Goal: Task Accomplishment & Management: Use online tool/utility

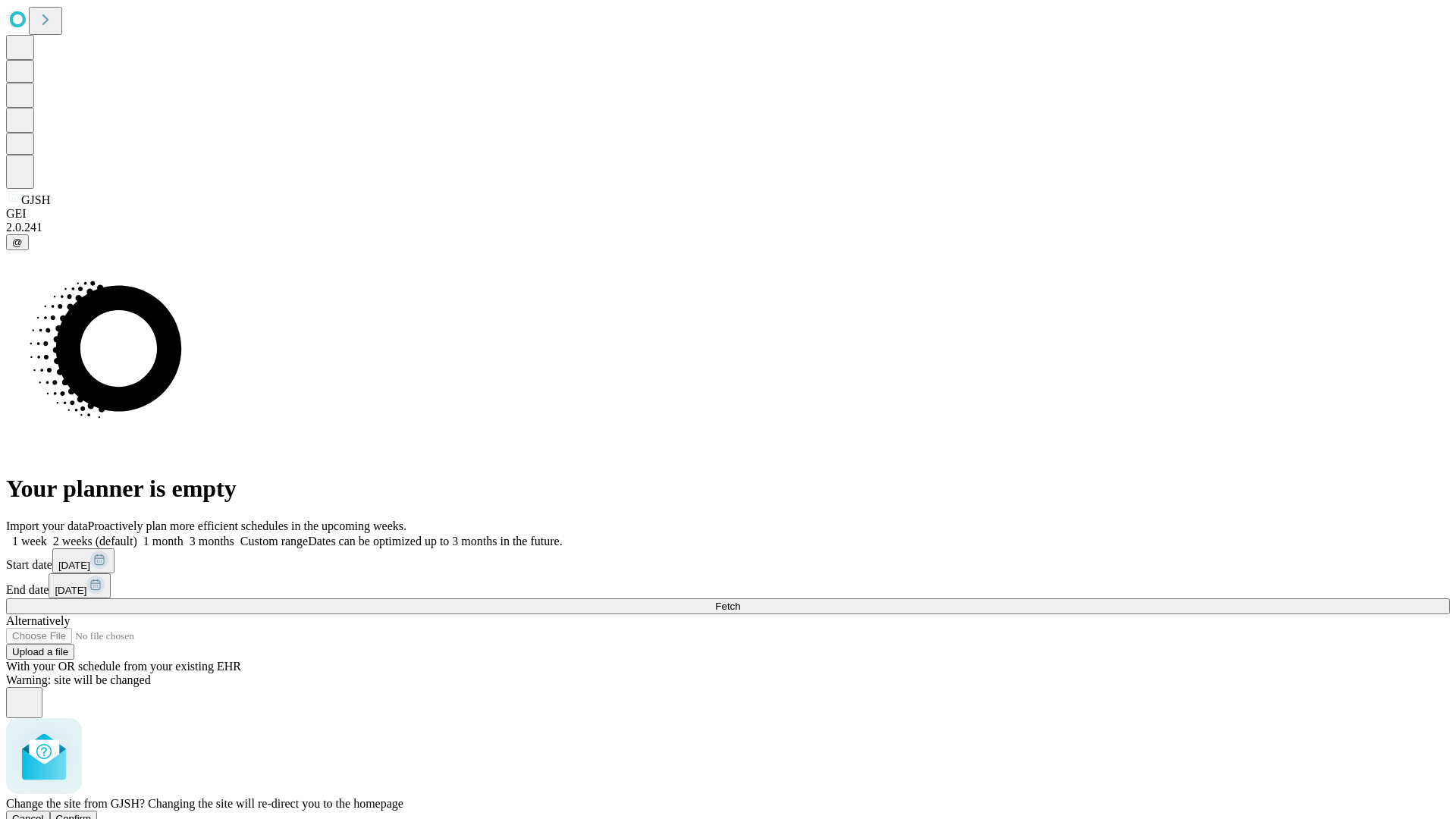
click at [92, 813] on span "Confirm" at bounding box center [73, 818] width 36 height 11
click at [47, 535] on label "1 week" at bounding box center [27, 541] width 41 height 13
click at [740, 601] on span "Fetch" at bounding box center [728, 606] width 25 height 11
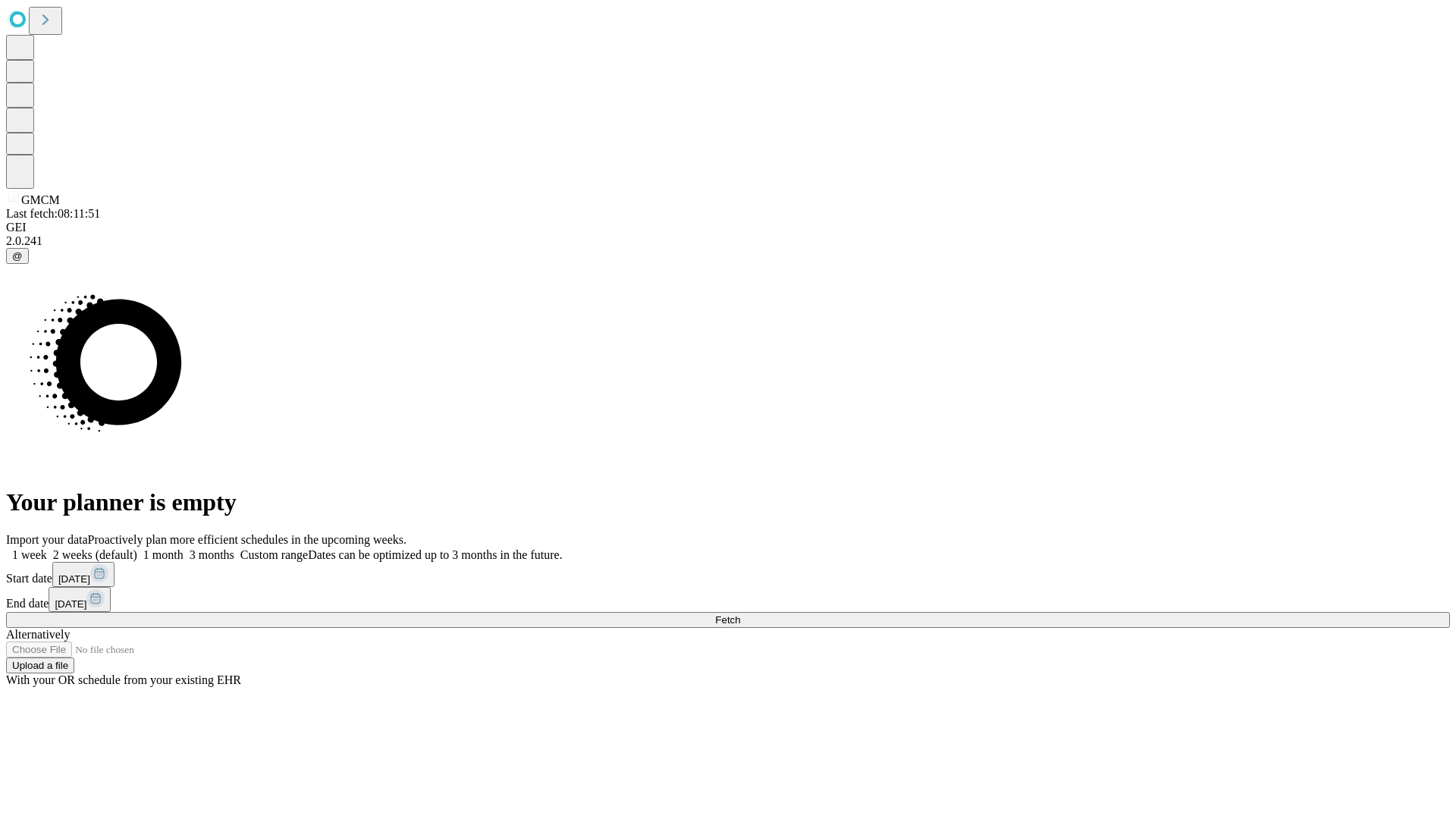
click at [740, 615] on span "Fetch" at bounding box center [728, 620] width 25 height 11
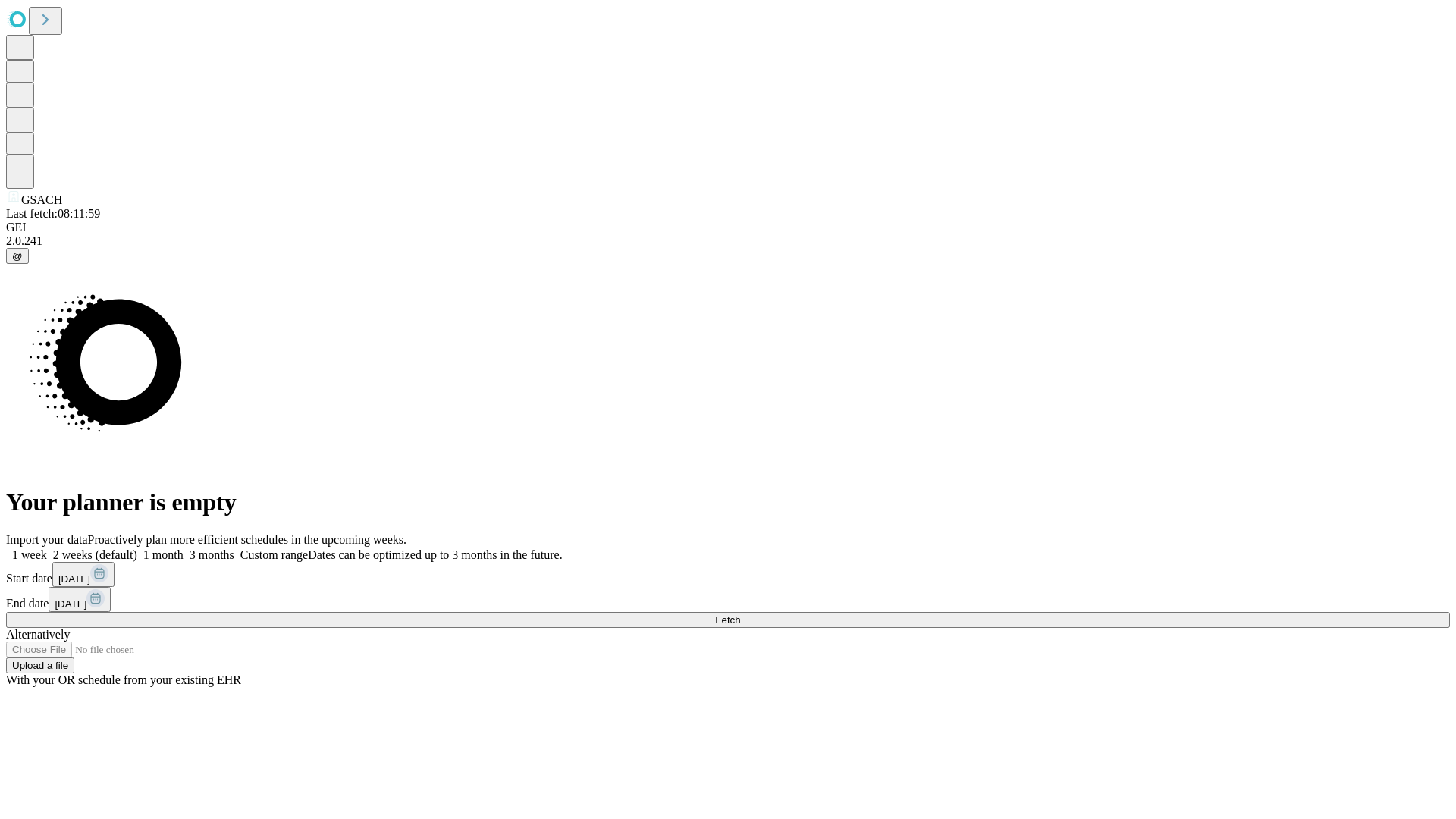
click at [47, 549] on label "1 week" at bounding box center [27, 555] width 41 height 13
click at [740, 615] on span "Fetch" at bounding box center [728, 620] width 25 height 11
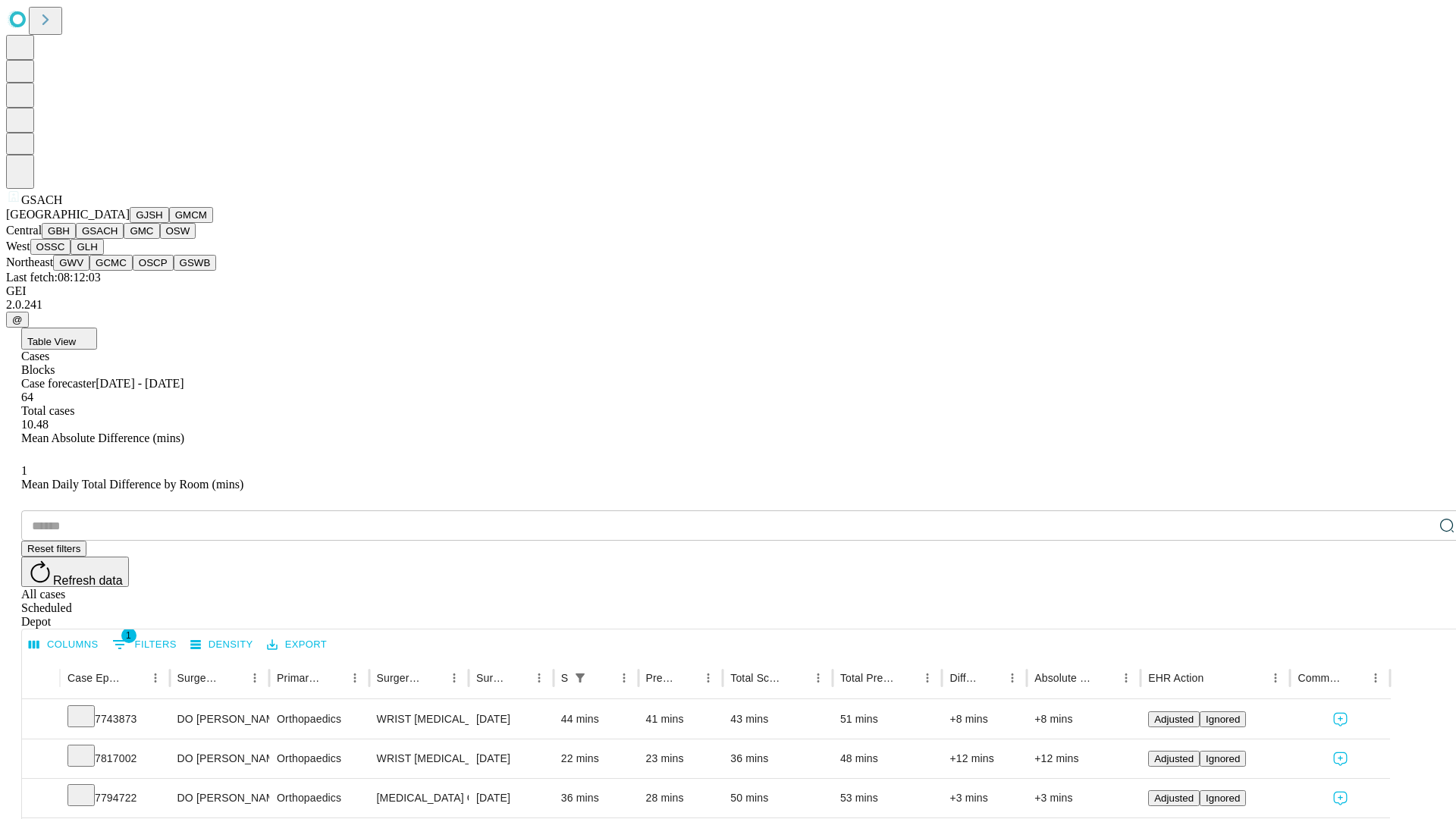
click at [124, 239] on button "GMC" at bounding box center [142, 230] width 36 height 16
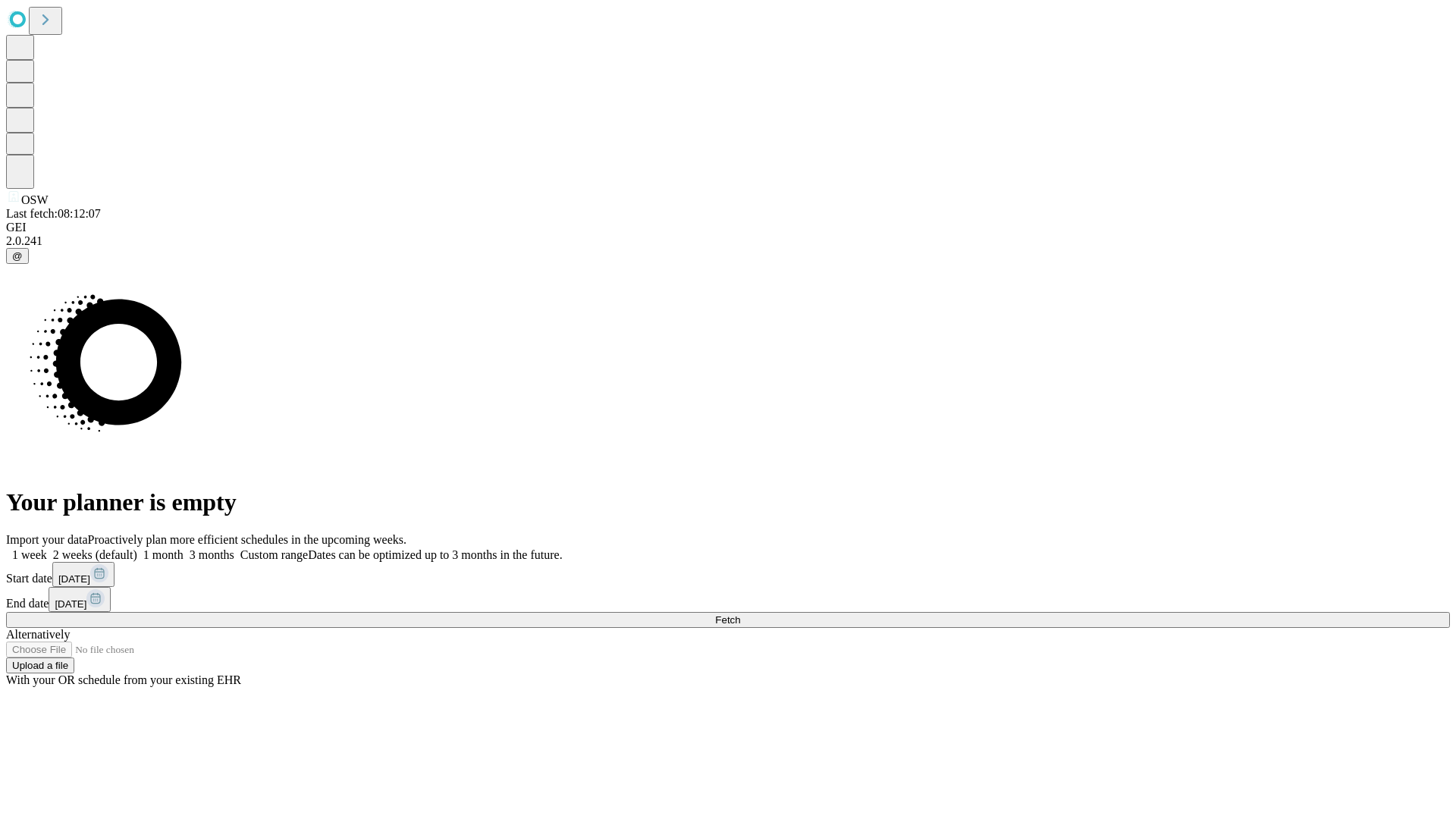
click at [47, 549] on label "1 week" at bounding box center [27, 555] width 41 height 13
click at [740, 615] on span "Fetch" at bounding box center [728, 620] width 25 height 11
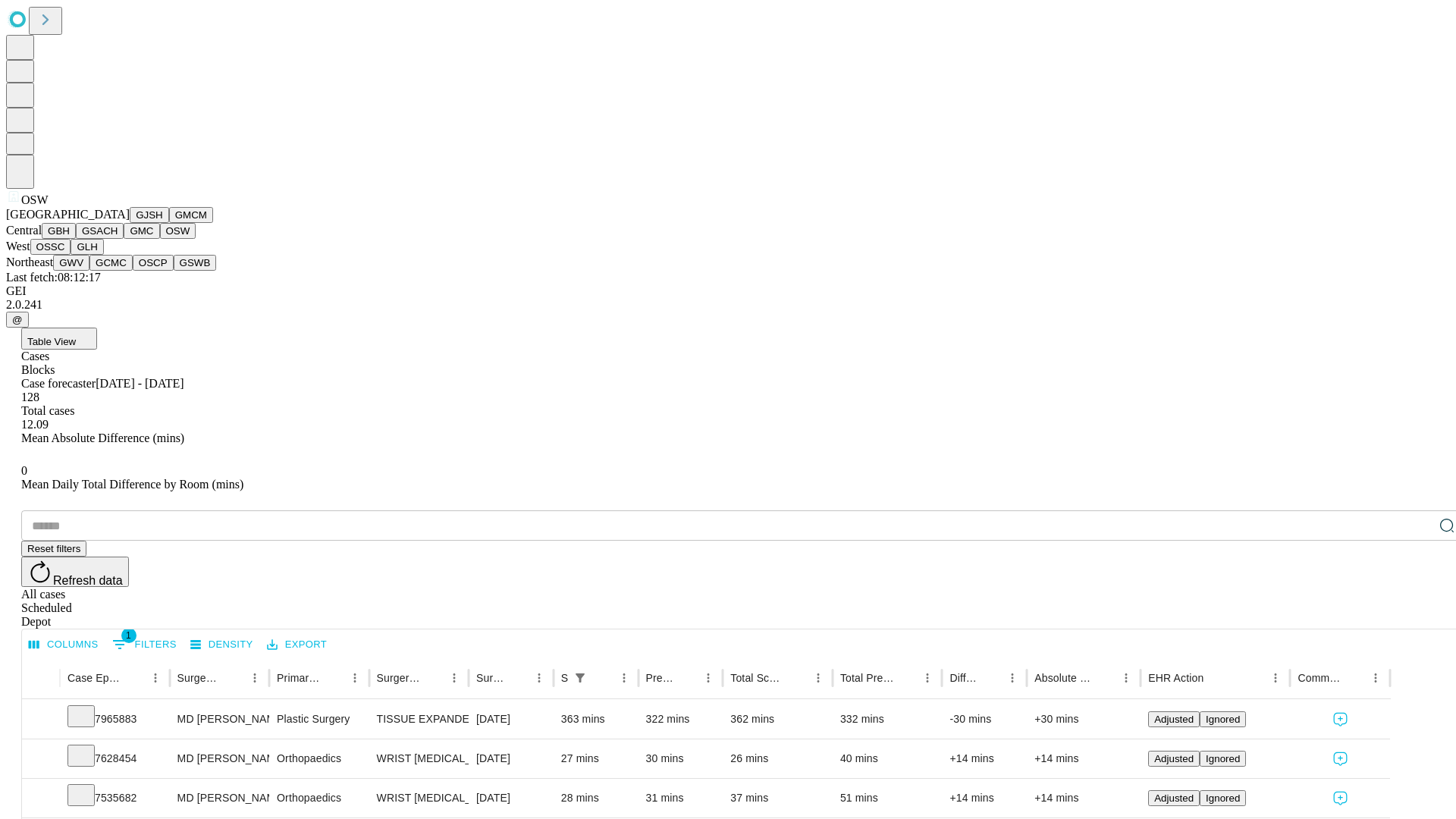
click at [71, 255] on button "OSSC" at bounding box center [51, 246] width 41 height 16
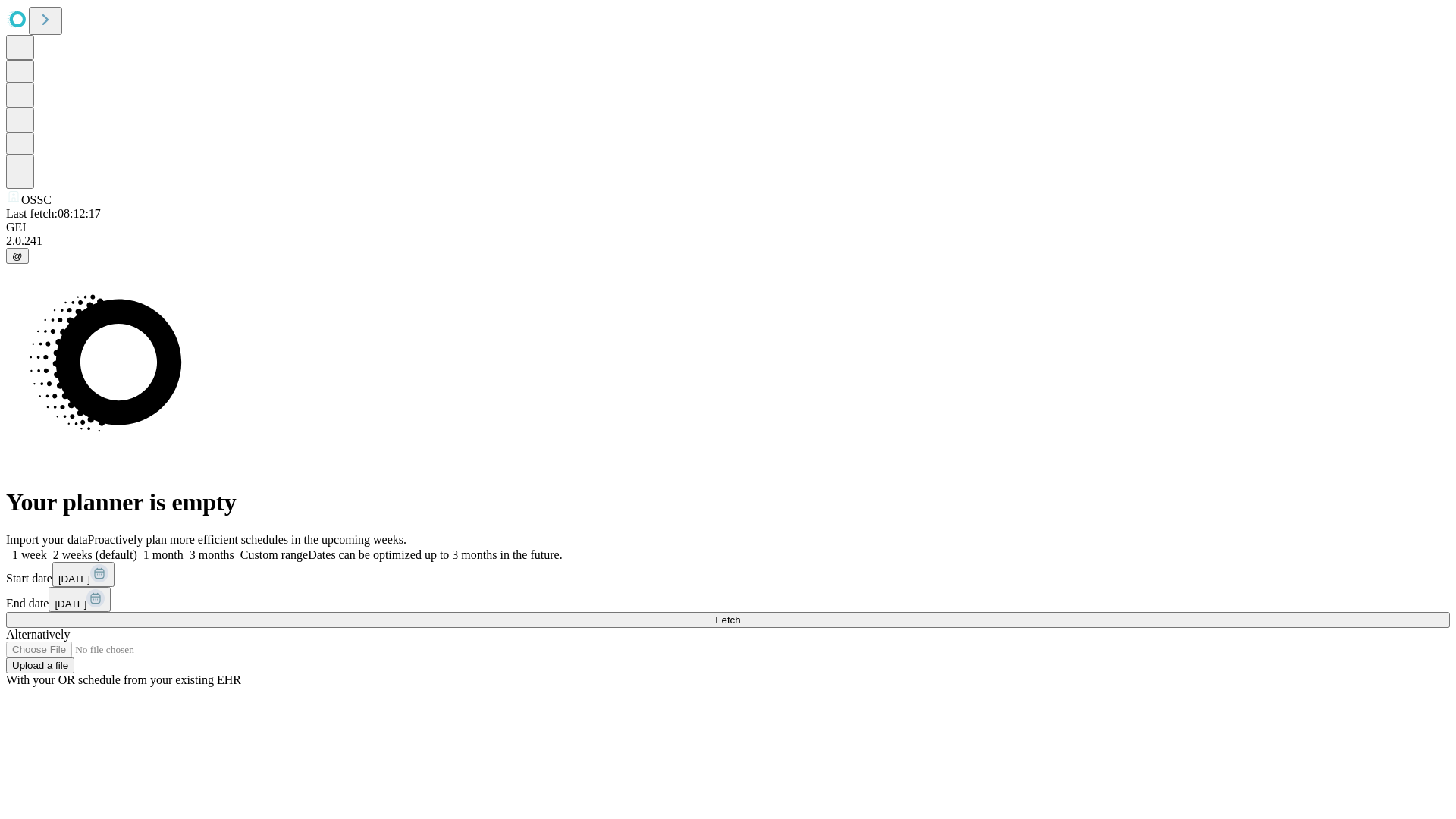
click at [47, 549] on label "1 week" at bounding box center [27, 555] width 41 height 13
click at [740, 615] on span "Fetch" at bounding box center [728, 620] width 25 height 11
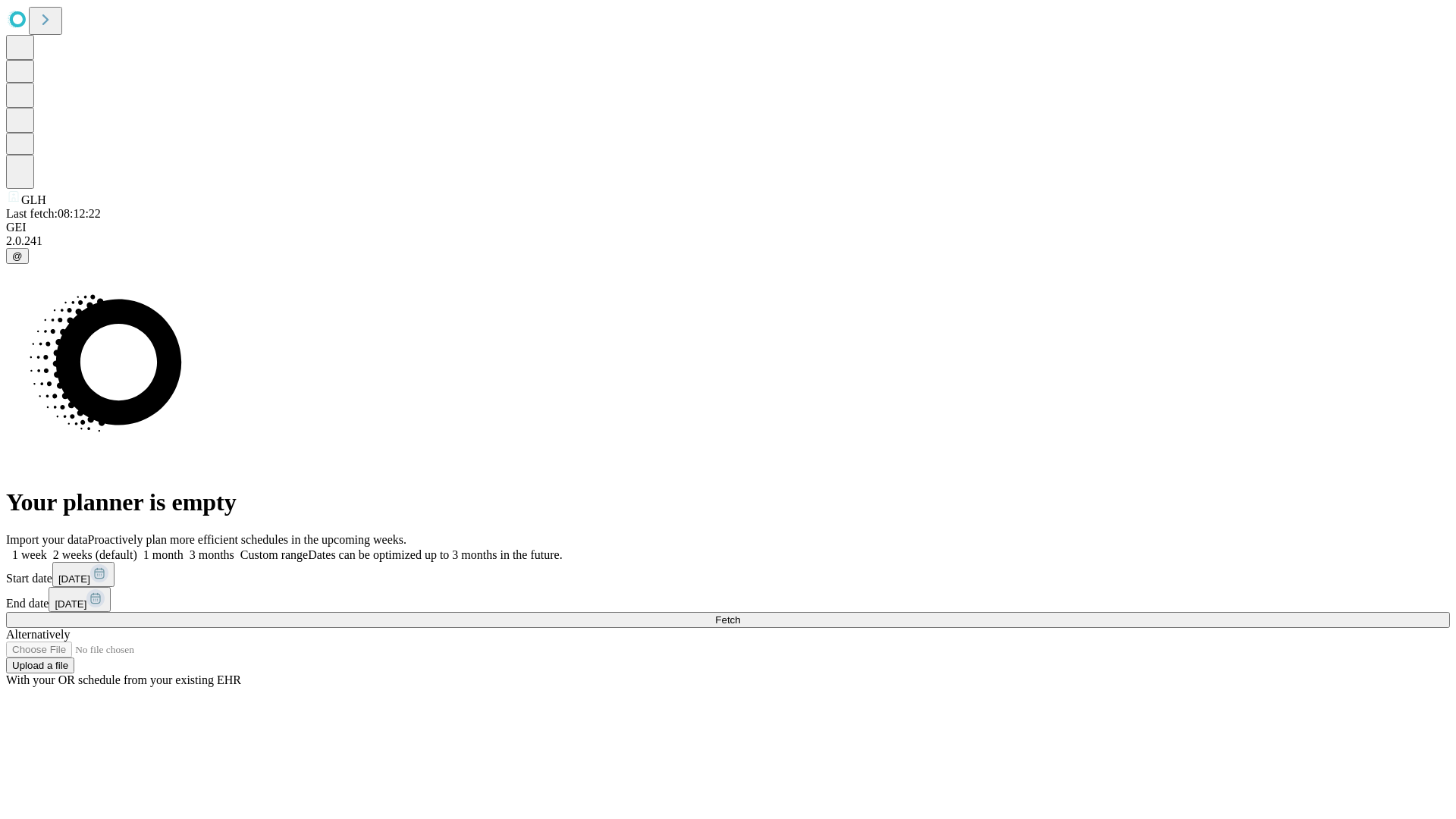
click at [47, 549] on label "1 week" at bounding box center [27, 555] width 41 height 13
click at [740, 615] on span "Fetch" at bounding box center [728, 620] width 25 height 11
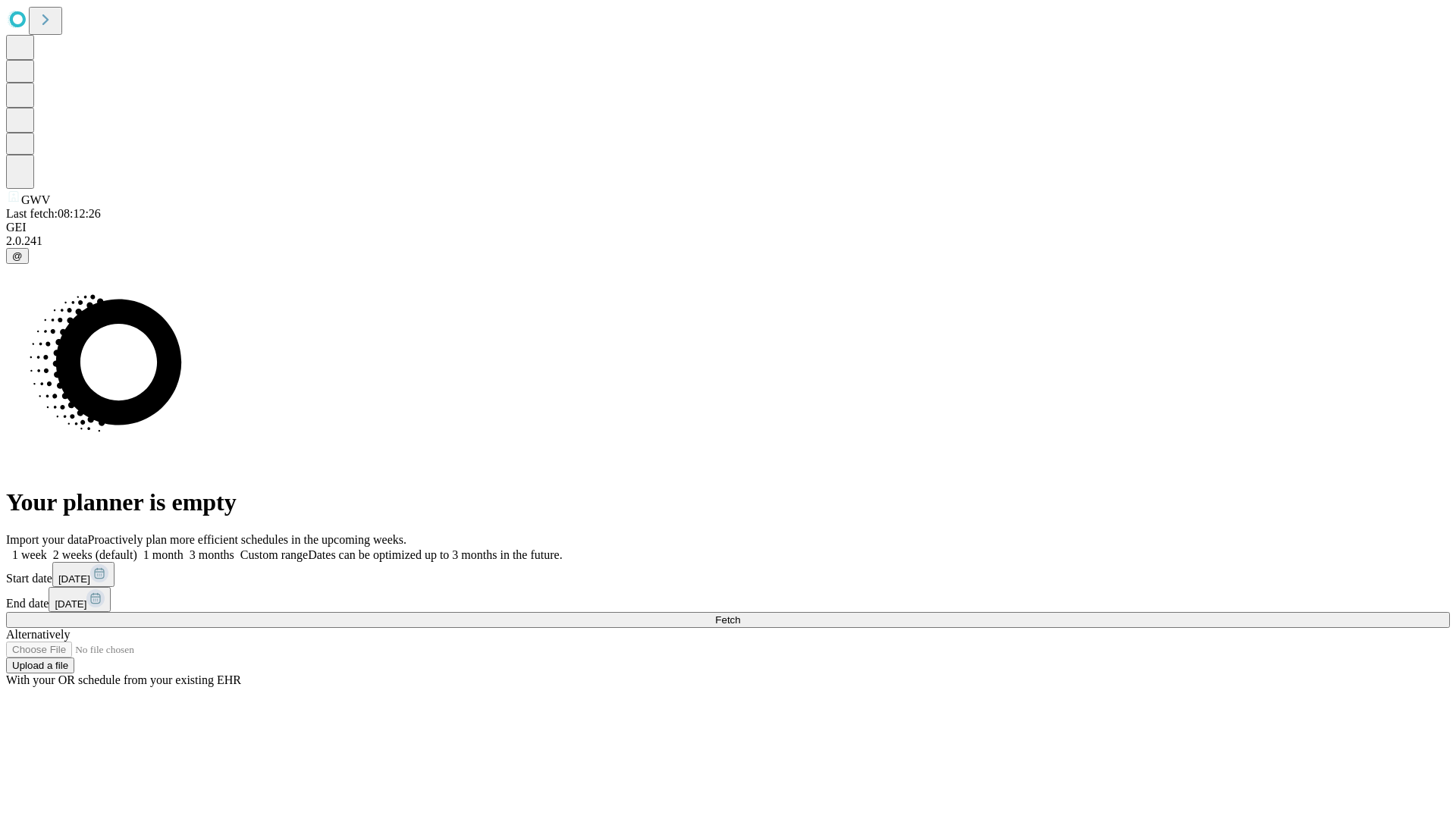
click at [47, 549] on label "1 week" at bounding box center [27, 555] width 41 height 13
click at [740, 615] on span "Fetch" at bounding box center [728, 620] width 25 height 11
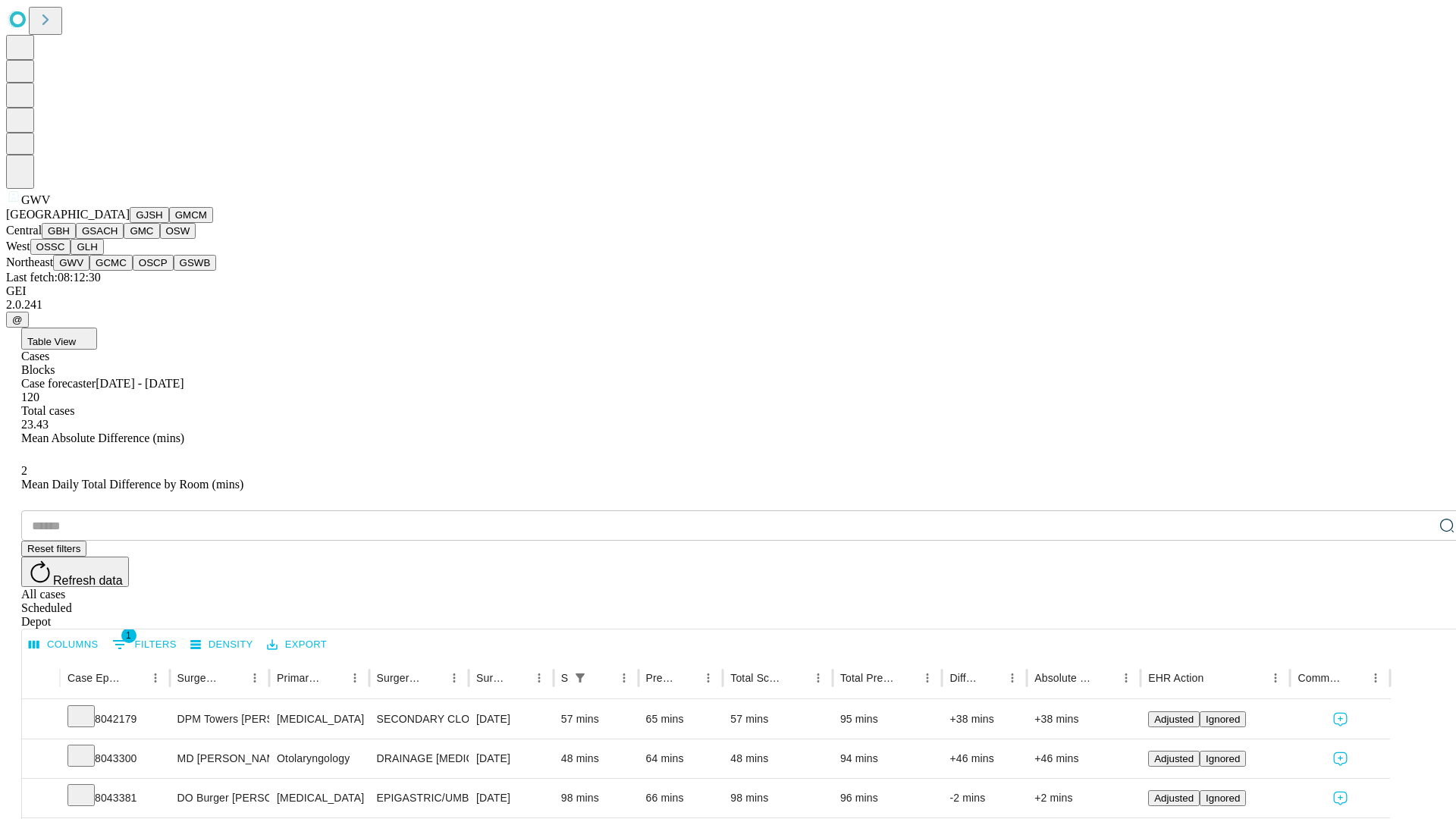
click at [118, 271] on button "GCMC" at bounding box center [111, 263] width 43 height 16
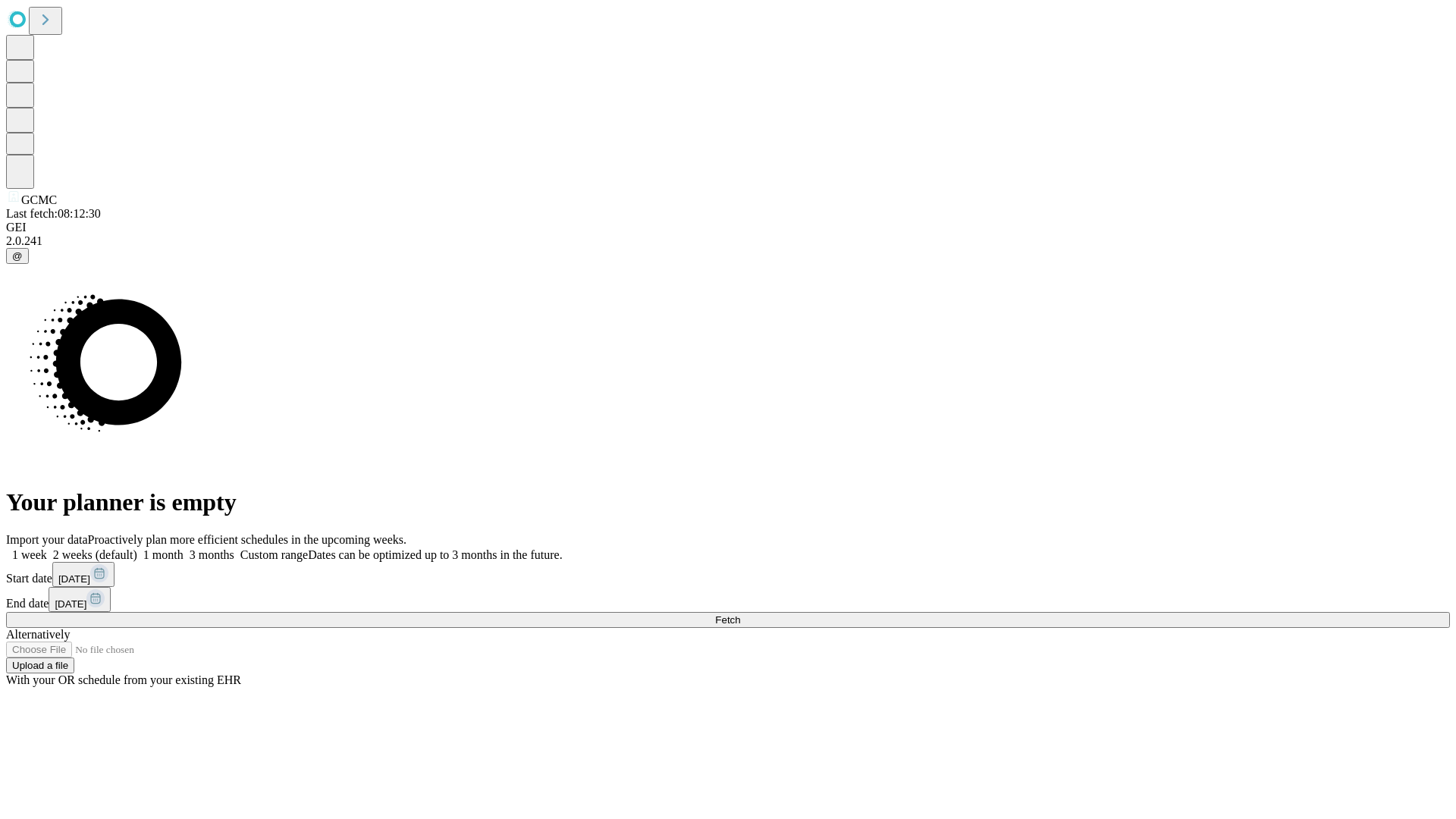
click at [47, 549] on label "1 week" at bounding box center [27, 555] width 41 height 13
click at [740, 615] on span "Fetch" at bounding box center [728, 620] width 25 height 11
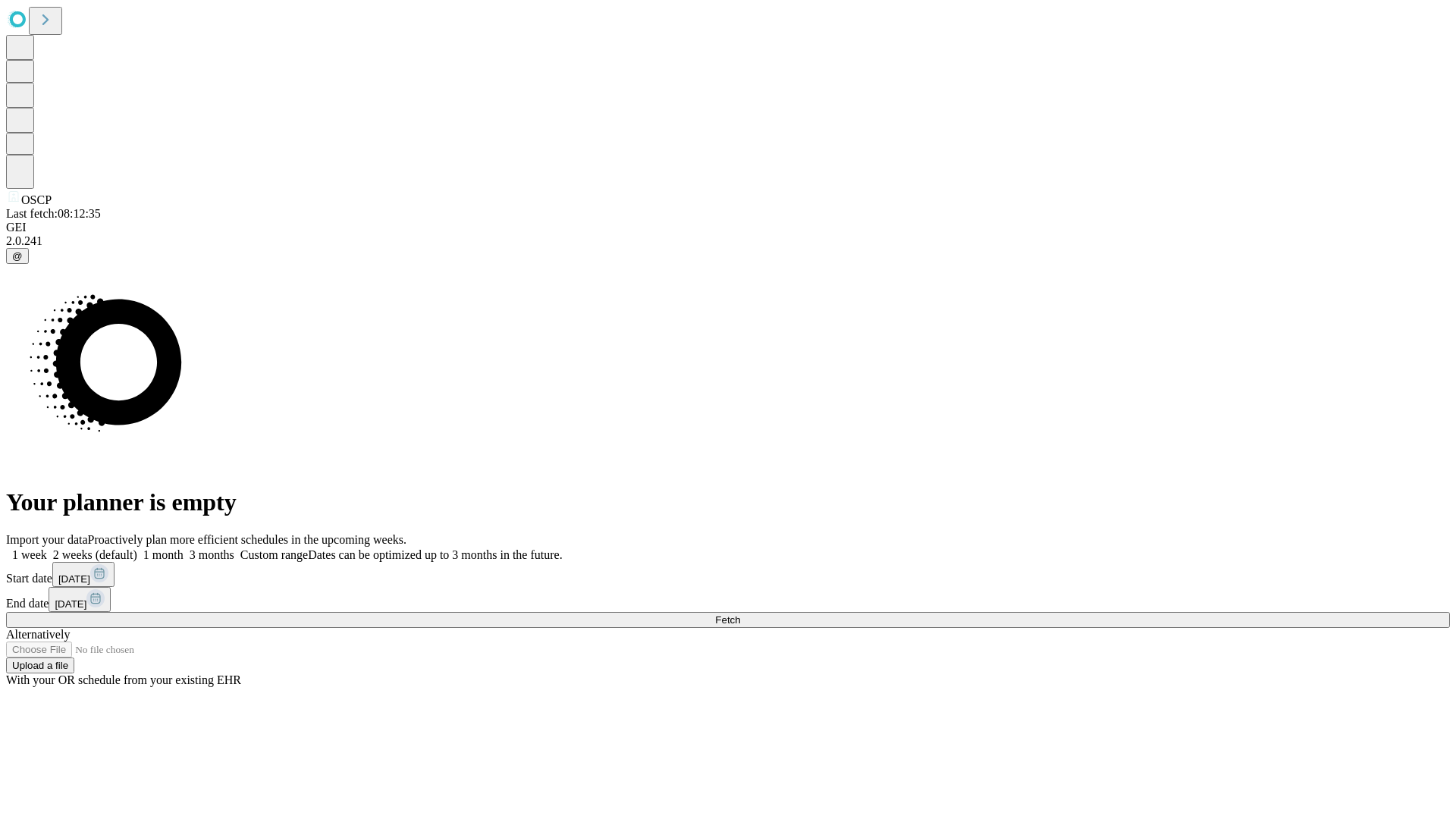
click at [47, 549] on label "1 week" at bounding box center [27, 555] width 41 height 13
click at [740, 615] on span "Fetch" at bounding box center [728, 620] width 25 height 11
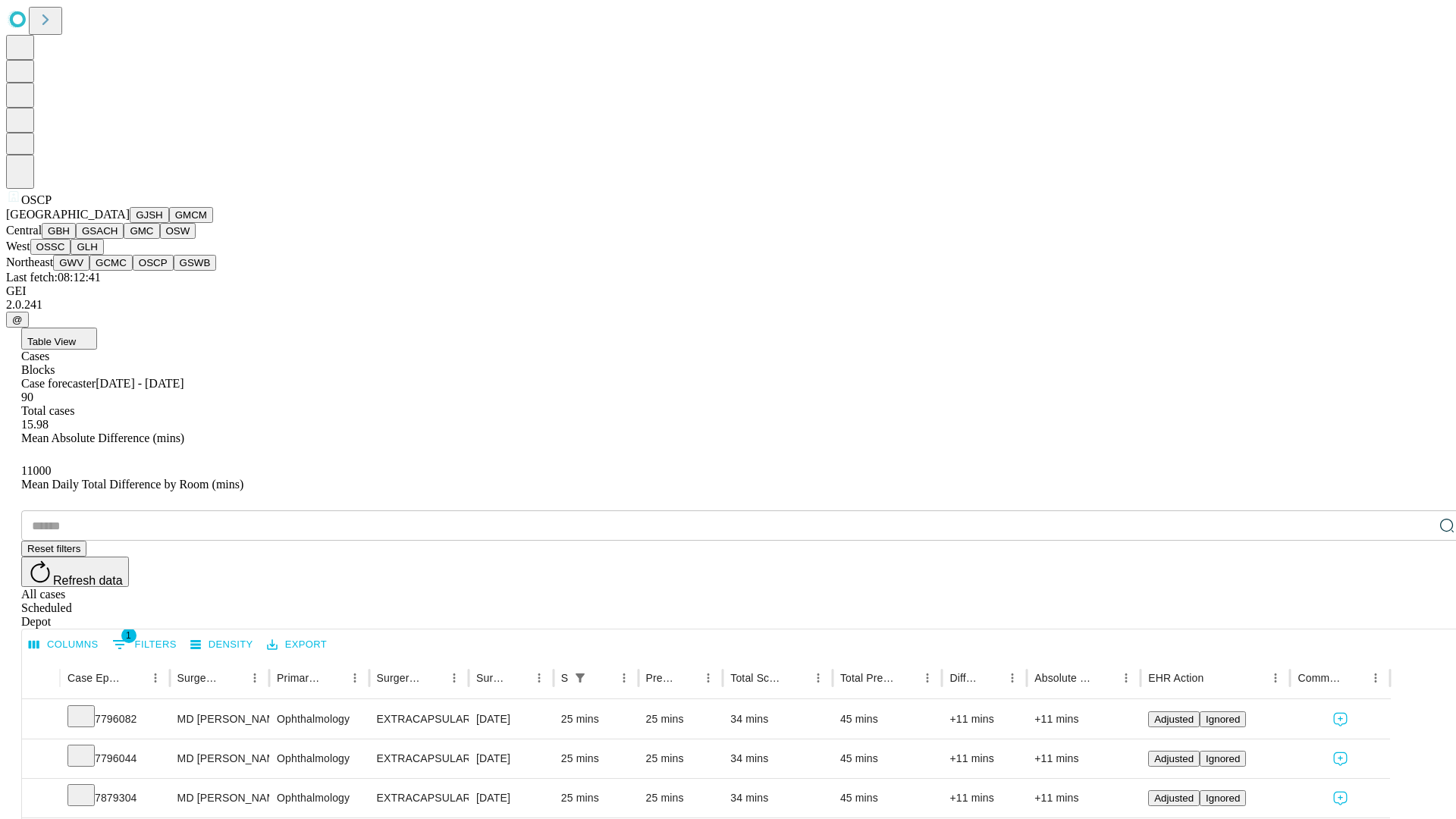
click at [174, 271] on button "GSWB" at bounding box center [195, 263] width 43 height 16
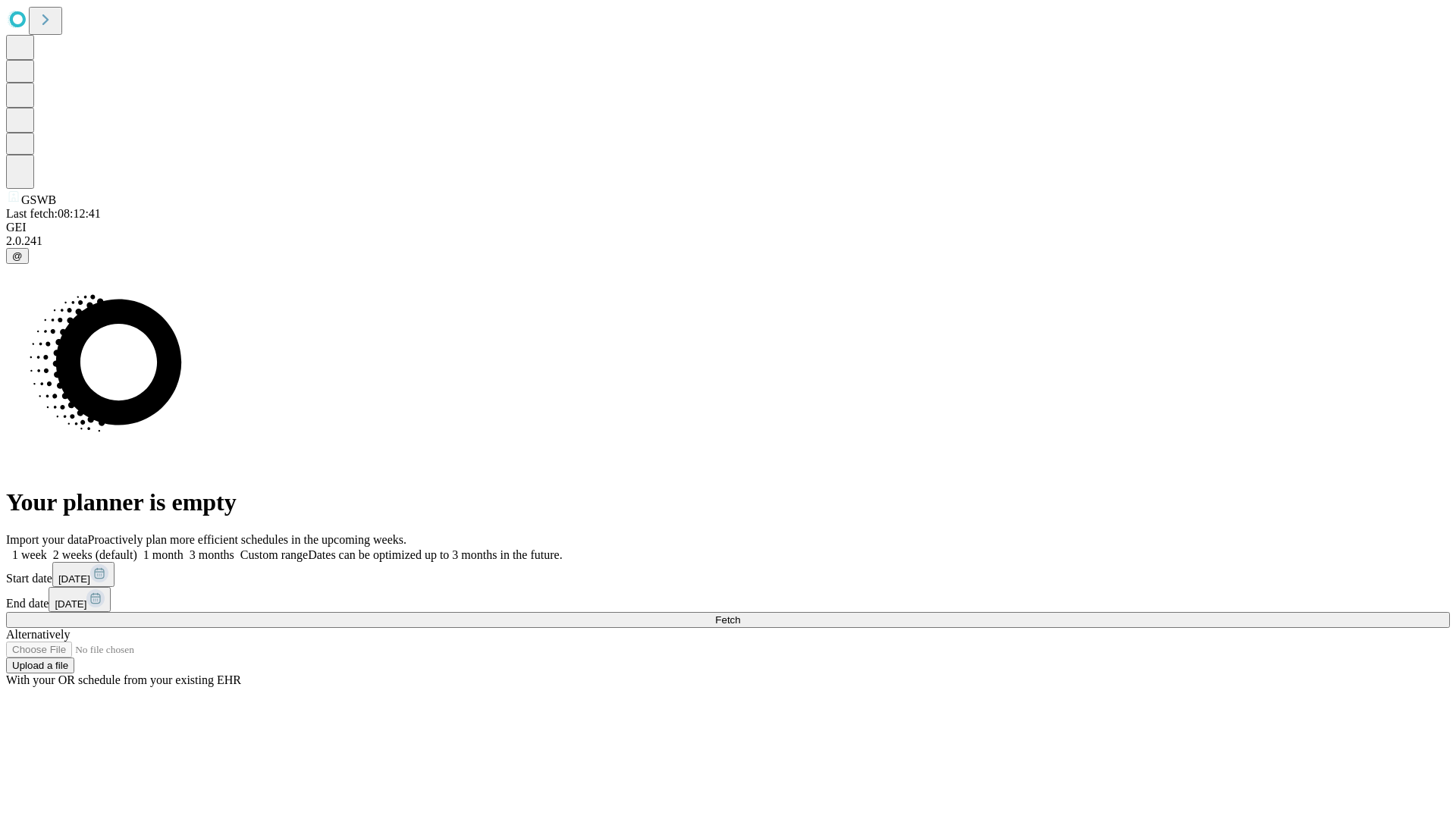
click at [47, 549] on label "1 week" at bounding box center [27, 555] width 41 height 13
click at [740, 615] on span "Fetch" at bounding box center [728, 620] width 25 height 11
